Goal: Contribute content

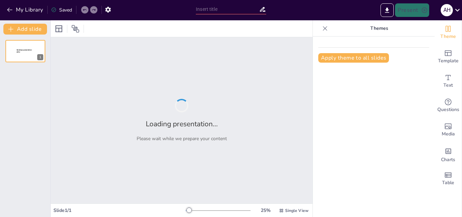
type input "Analisis Kebutuhan Manusia dalam Konteks Kelangkaan Sumber Daya"
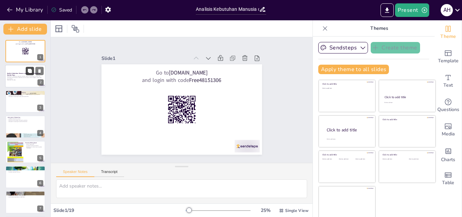
checkbox input "true"
click at [32, 73] on button at bounding box center [30, 71] width 8 height 8
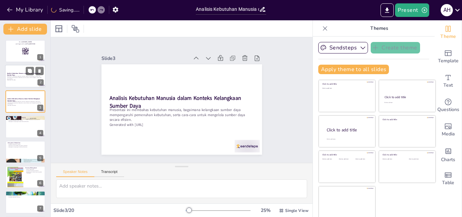
checkbox input "true"
click at [28, 99] on button at bounding box center [30, 96] width 8 height 8
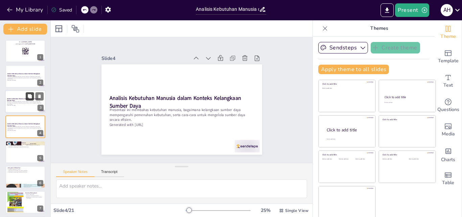
scroll to position [1, 0]
click at [25, 102] on p "Presentasi ini membahas kebutuhan manusia, bagaimana kelangkaan sumber daya mem…" at bounding box center [25, 102] width 37 height 4
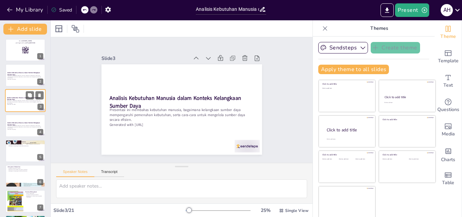
scroll to position [0, 0]
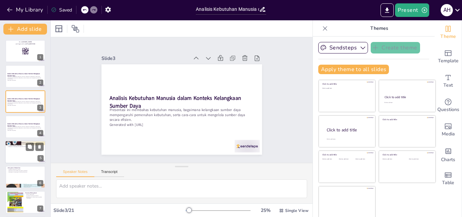
checkbox input "true"
click at [24, 152] on div at bounding box center [25, 151] width 41 height 23
type textarea "Kebutuhan manusia mencakup berbagai aspek yang diperlukan untuk kelangsungan hi…"
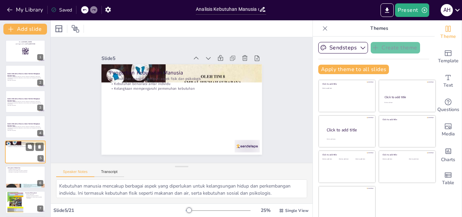
scroll to position [26, 0]
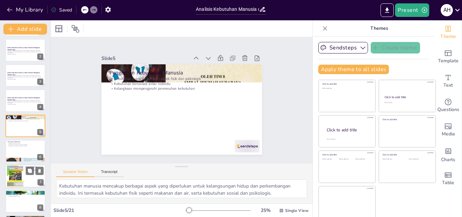
checkbox input "true"
click at [23, 169] on div at bounding box center [15, 175] width 16 height 23
type textarea "Konsep kelangkaan merujuk pada situasi di mana sumber daya yang tersedia tidak …"
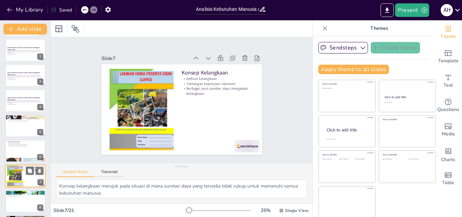
scroll to position [76, 0]
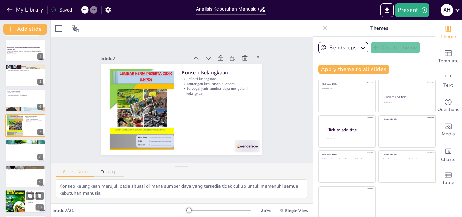
checkbox input "true"
click at [21, 195] on div at bounding box center [15, 201] width 20 height 31
type textarea "Teknologi memiliki peran penting dalam meningkatkan efisiensi penggunaan sumber…"
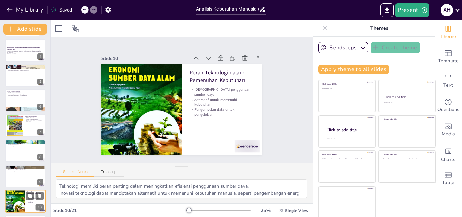
scroll to position [152, 0]
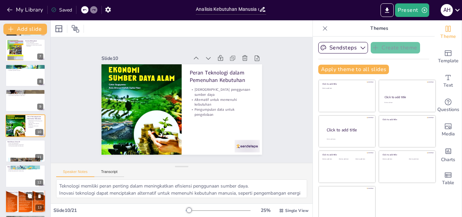
checkbox input "true"
click at [14, 195] on p "Pilihan yang sulit karena sumber daya terbatas" at bounding box center [25, 194] width 37 height 1
type textarea "Kebutuhan manusia tidak dapat dipisahkan dari ketersediaan sumber daya. Sumber …"
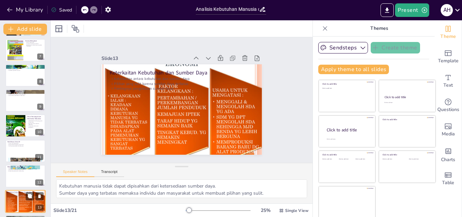
scroll to position [227, 0]
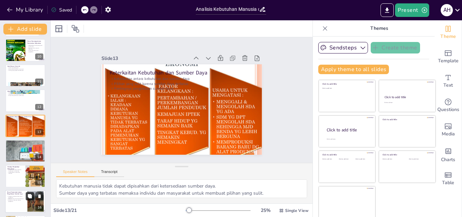
checkbox input "true"
click at [26, 199] on button at bounding box center [30, 196] width 8 height 8
type textarea "Pemerintah memiliki tanggung jawab yang besar dalam mengatur dan mengelola sumb…"
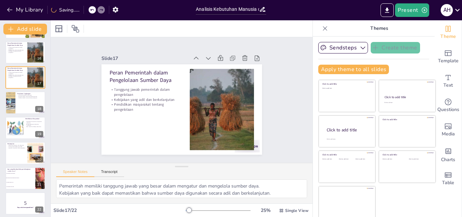
scroll to position [379, 0]
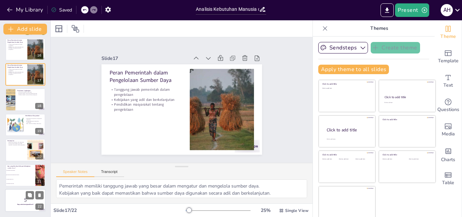
checkbox input "true"
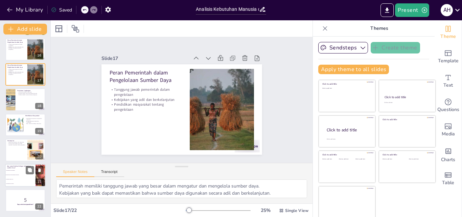
checkbox input "true"
click at [19, 176] on li "Keterbatasan dalam pemenuhan kebutuhan" at bounding box center [20, 175] width 30 height 4
type textarea "Jawaban yang benar adalah Keterbatasan dalam pemenuhan kebutuhan. Ini dijelaska…"
checkbox input "true"
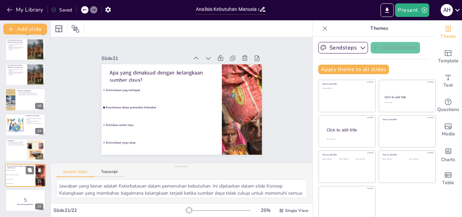
checkbox input "true"
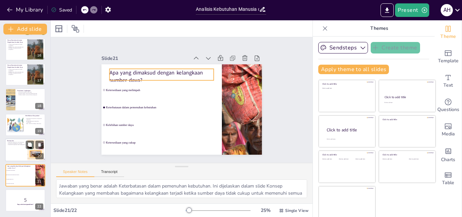
checkbox input "true"
click at [21, 151] on div at bounding box center [25, 149] width 41 height 23
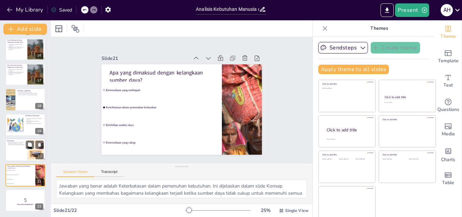
type textarea "Kesimpulan dari presentasi ini menunjukkan bahwa kebutuhan manusia dan kelangka…"
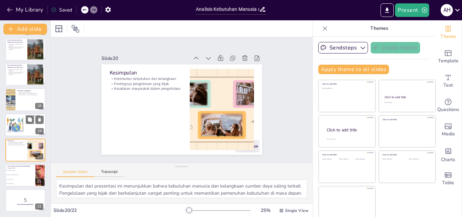
checkbox input "true"
click at [21, 125] on div at bounding box center [15, 124] width 26 height 21
type textarea "Keterlibatan masyarakat dalam pengelolaan sumber daya dapat meningkatkan efekti…"
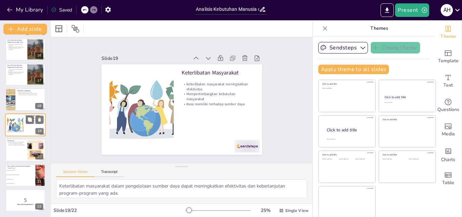
scroll to position [378, 0]
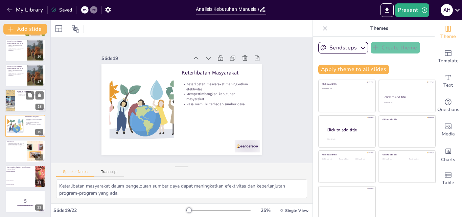
checkbox input "true"
click at [21, 103] on div at bounding box center [25, 100] width 41 height 23
type textarea "Kesadaran akan pentingnya menjaga lingkungan sangat penting dalam pengelolaan s…"
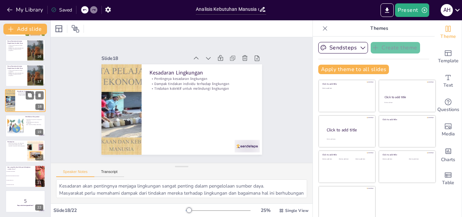
scroll to position [353, 0]
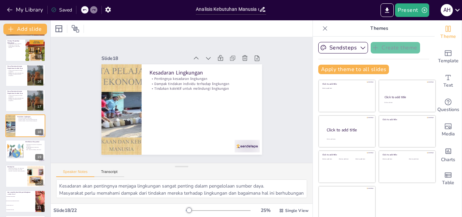
checkbox input "true"
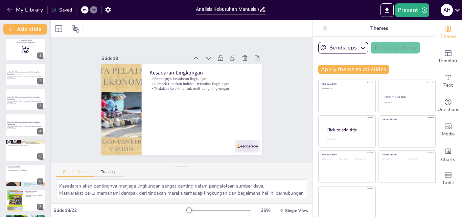
scroll to position [0, 0]
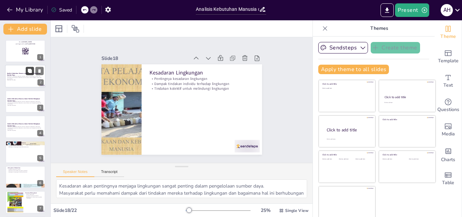
click at [27, 74] on button at bounding box center [30, 71] width 8 height 8
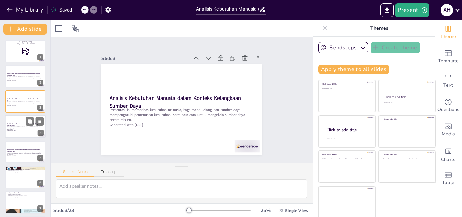
click at [27, 133] on div at bounding box center [25, 126] width 41 height 23
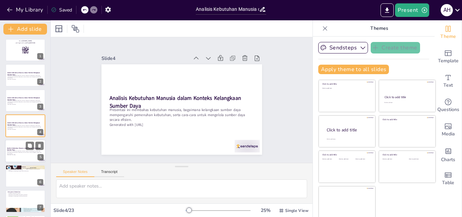
click at [20, 149] on strong "Analisis Kebutuhan Manusia dalam Konteks Kelangkaan Sumber Daya" at bounding box center [23, 149] width 33 height 4
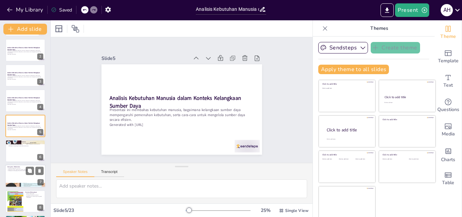
checkbox input "true"
click at [22, 170] on p "Kebutuhan primer adalah yang paling mendasar" at bounding box center [25, 169] width 37 height 1
type textarea "Kebutuhan manusia dapat diklasifikasikan menjadi tiga kategori utama: kebutuhan…"
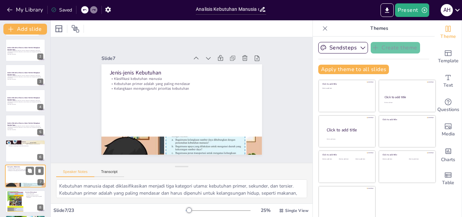
scroll to position [76, 0]
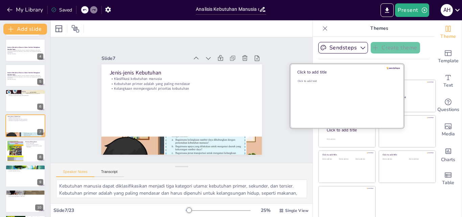
click at [341, 93] on div "Click to add text" at bounding box center [346, 100] width 97 height 42
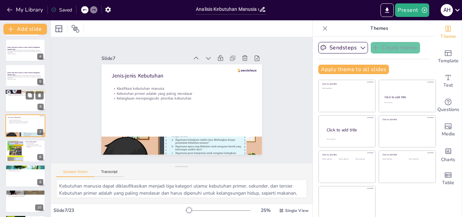
checkbox input "true"
click at [26, 100] on div at bounding box center [25, 100] width 41 height 23
type textarea "Kebutuhan manusia mencakup berbagai aspek yang diperlukan untuk kelangsungan hi…"
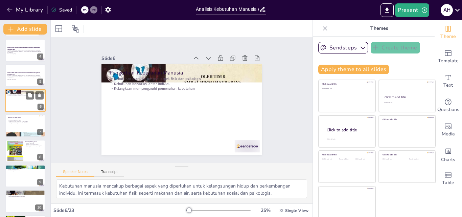
scroll to position [51, 0]
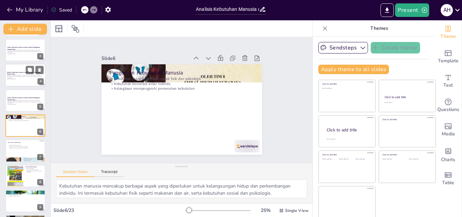
checkbox input "true"
click at [22, 75] on p "Presentasi ini membahas kebutuhan manusia, bagaimana kelangkaan sumber daya mem…" at bounding box center [25, 77] width 37 height 4
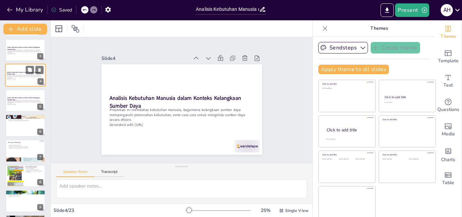
scroll to position [1, 0]
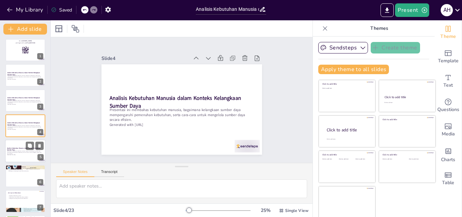
click at [21, 152] on p "Presentasi ini membahas kebutuhan manusia, bagaimana kelangkaan sumber daya mem…" at bounding box center [25, 152] width 37 height 4
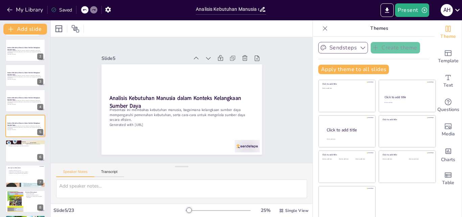
click at [360, 48] on icon "button" at bounding box center [363, 47] width 7 height 7
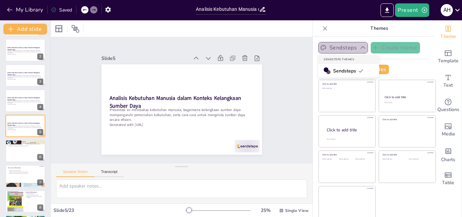
click at [360, 48] on icon "button" at bounding box center [363, 47] width 7 height 7
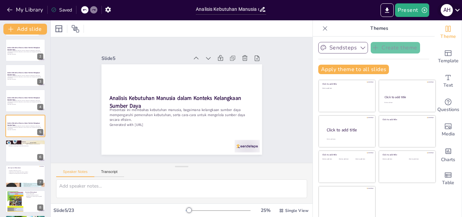
click at [457, 11] on icon at bounding box center [457, 10] width 5 height 3
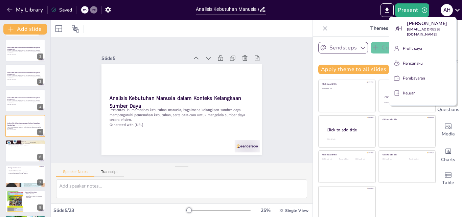
click at [25, 173] on div at bounding box center [231, 108] width 462 height 217
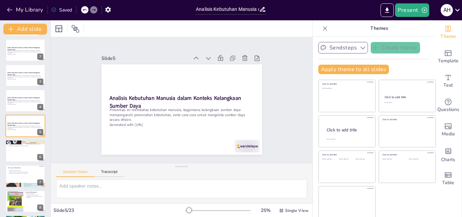
checkbox input "true"
click at [25, 173] on p "Kelangkaan mempengaruhi prioritas kebutuhan" at bounding box center [25, 173] width 34 height 1
type textarea "Kebutuhan manusia dapat diklasifikasikan menjadi tiga kategori utama: kebutuhan…"
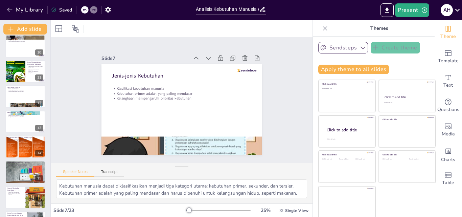
scroll to position [260, 0]
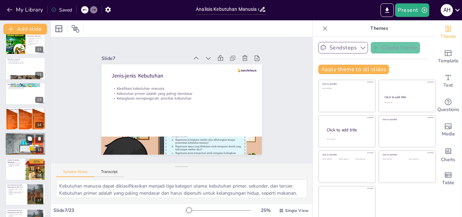
checkbox input "true"
click at [28, 145] on div at bounding box center [25, 143] width 41 height 27
type textarea "Budaya memiliki pengaruh yang signifikan terhadap cara pandang individu terhada…"
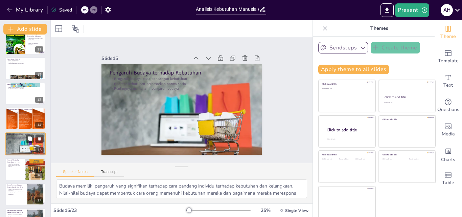
scroll to position [278, 0]
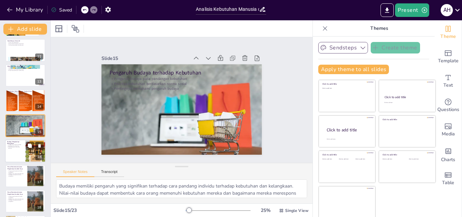
checkbox input "true"
click at [19, 154] on div at bounding box center [25, 150] width 41 height 23
type textarea "Menghadapi kelangkaan sumber daya memerlukan strategi yang tepat, termasuk inov…"
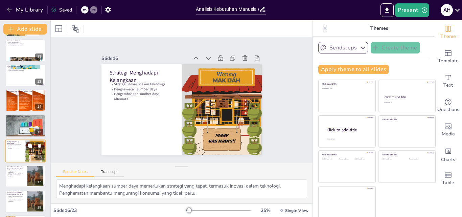
scroll to position [303, 0]
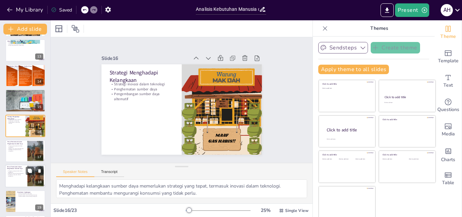
checkbox input "true"
click at [20, 172] on p "Tanggung jawab pemerintah dalam pengelolaan" at bounding box center [16, 172] width 18 height 2
type textarea "Pemerintah memiliki tanggung jawab yang besar dalam mengatur dan mengelola sumb…"
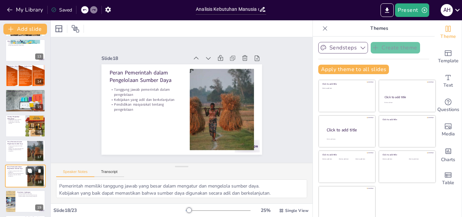
scroll to position [353, 0]
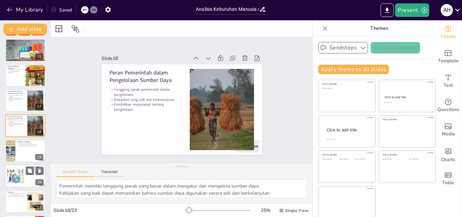
checkbox input "true"
click at [22, 175] on div at bounding box center [15, 176] width 26 height 21
type textarea "Keterlibatan masyarakat dalam pengelolaan sumber daya dapat meningkatkan efekti…"
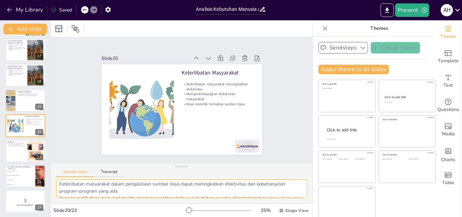
scroll to position [0, 0]
checkbox input "true"
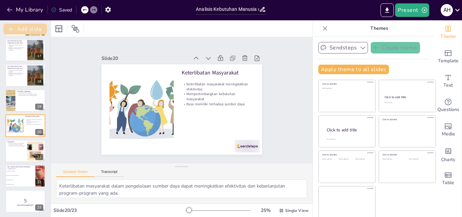
click at [22, 28] on button "Add slide" at bounding box center [25, 29] width 44 height 11
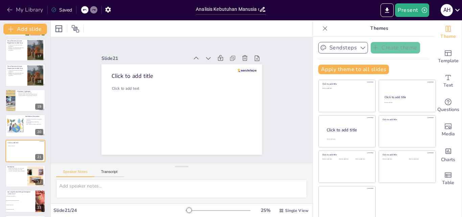
click at [10, 11] on icon "button" at bounding box center [9, 9] width 7 height 7
